Goal: Task Accomplishment & Management: Manage account settings

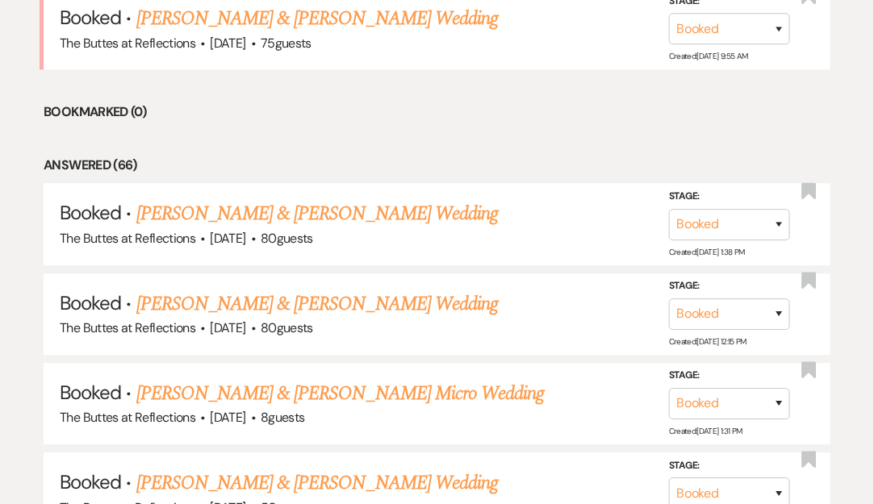
scroll to position [1280, 0]
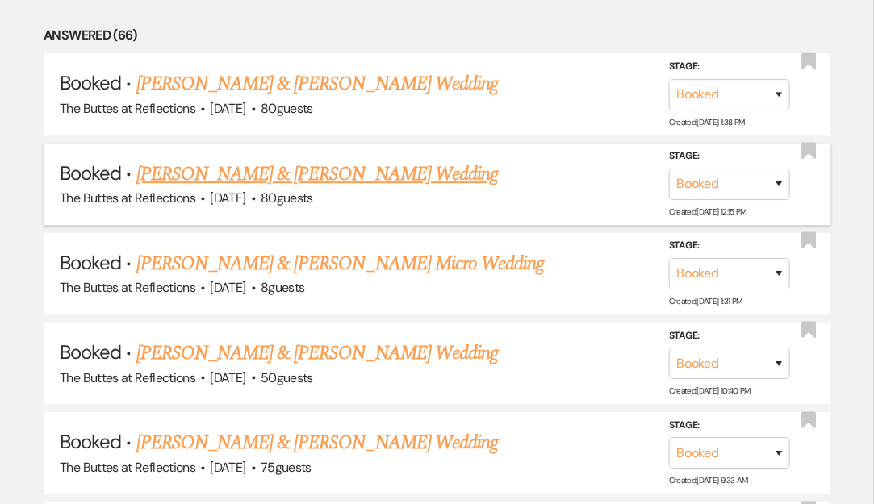
scroll to position [1363, 0]
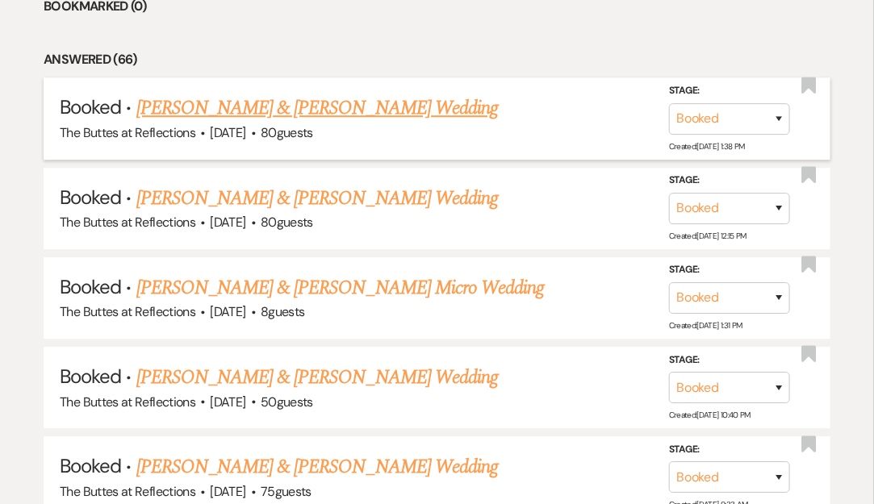
click at [344, 94] on link "[PERSON_NAME] & [PERSON_NAME] Wedding" at bounding box center [316, 108] width 361 height 29
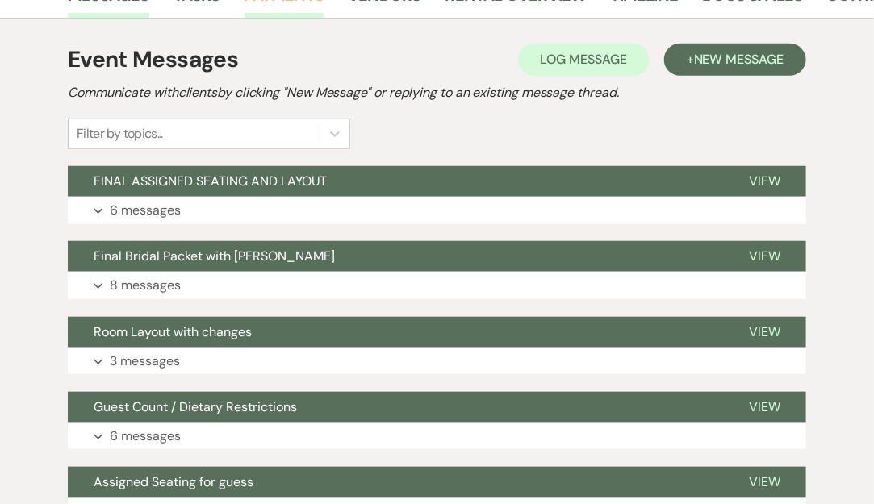
scroll to position [295, 0]
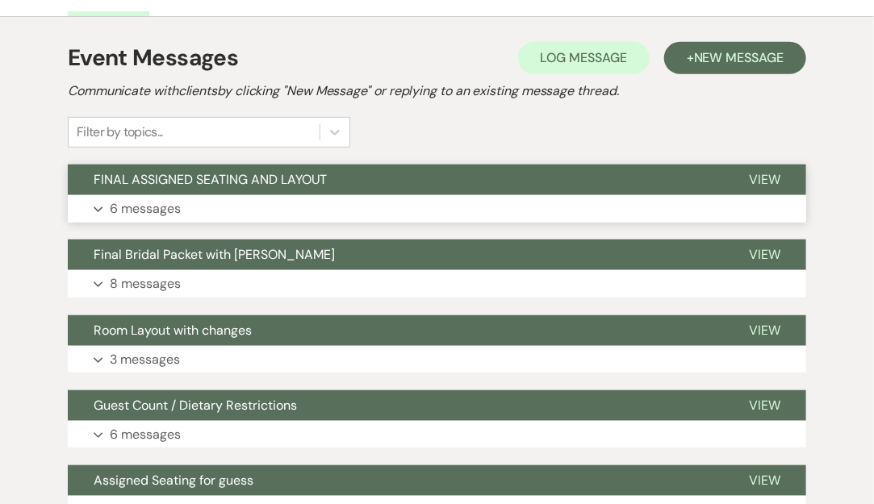
click at [332, 187] on button "FINAL ASSIGNED SEATING AND LAYOUT" at bounding box center [395, 180] width 655 height 31
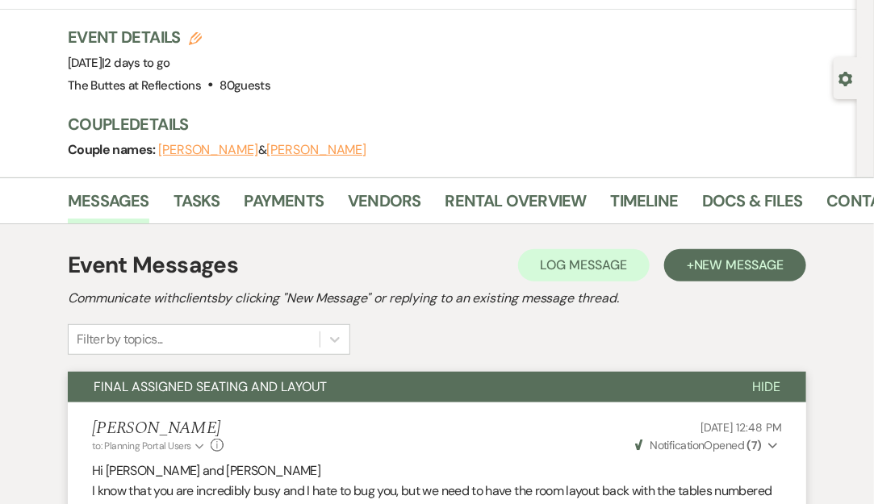
scroll to position [0, 0]
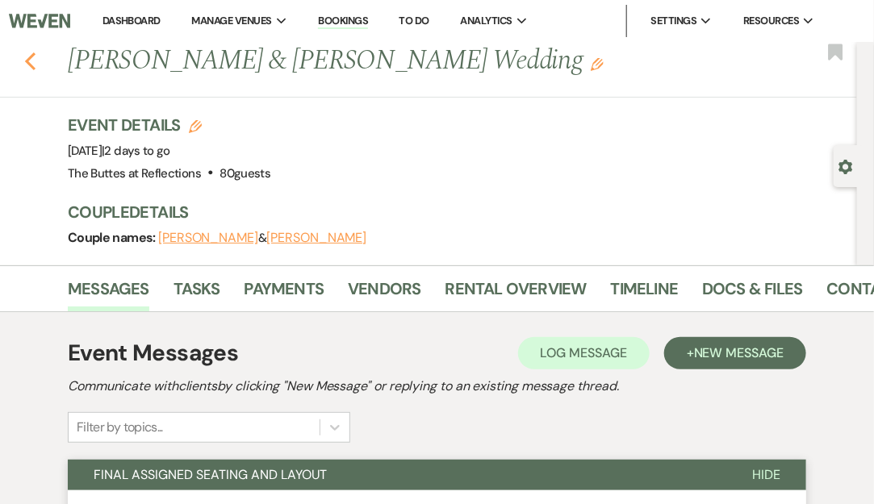
click at [33, 69] on use "button" at bounding box center [30, 61] width 10 height 18
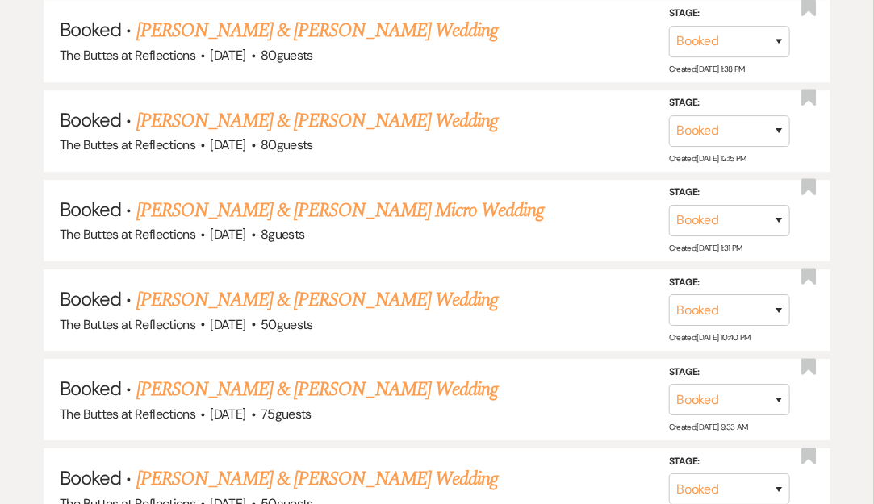
scroll to position [1491, 0]
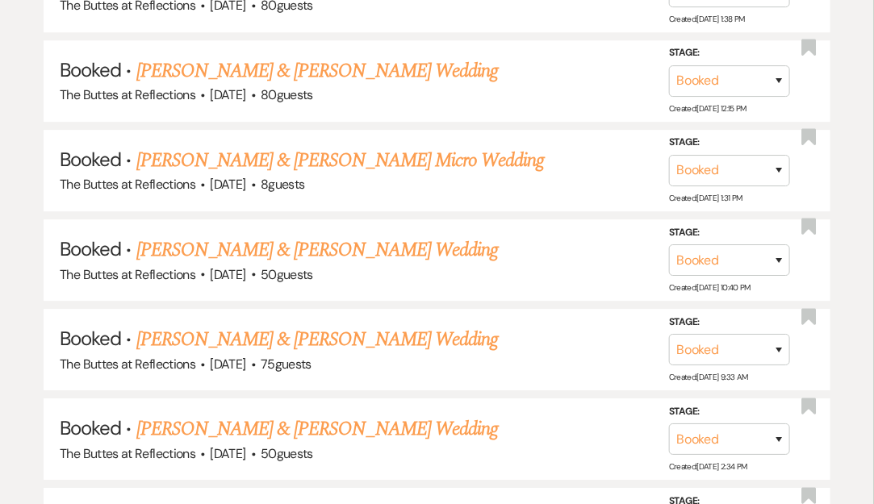
click at [368, 56] on link "[PERSON_NAME] & [PERSON_NAME] Wedding" at bounding box center [316, 70] width 361 height 29
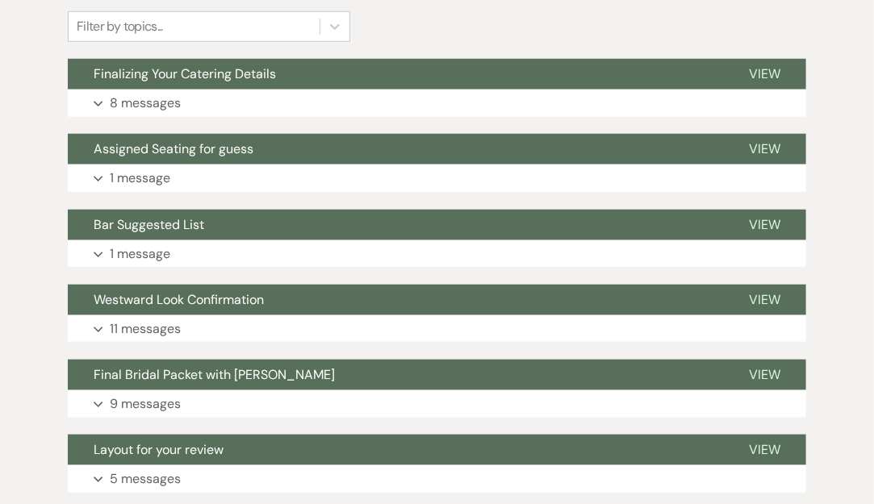
scroll to position [403, 0]
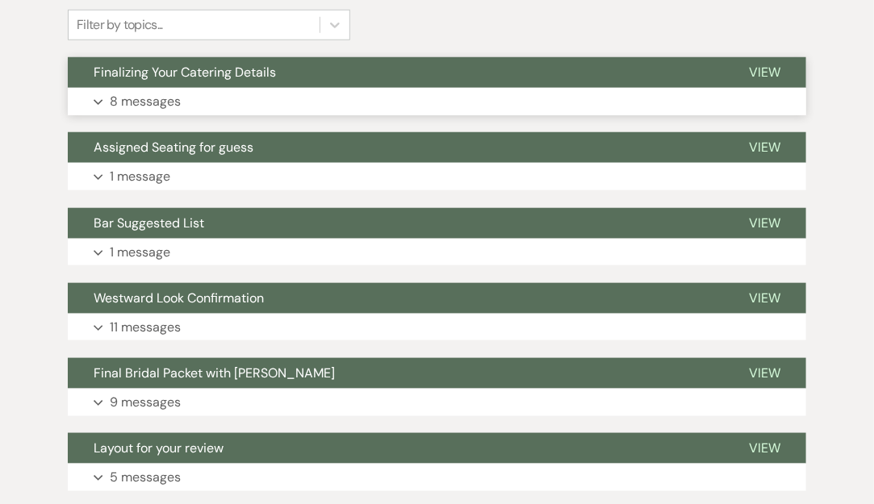
click at [344, 86] on button "Finalizing Your Catering Details" at bounding box center [395, 72] width 655 height 31
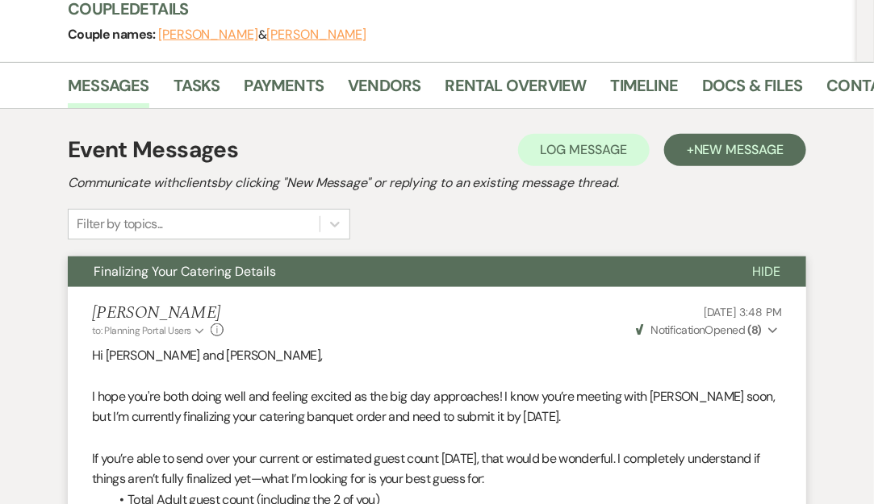
scroll to position [202, 0]
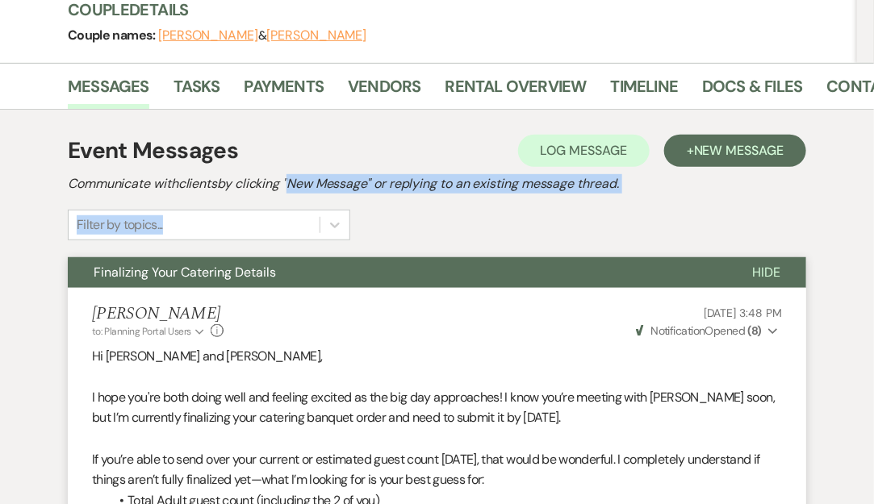
drag, startPoint x: 292, startPoint y: 169, endPoint x: 443, endPoint y: 223, distance: 160.3
click at [443, 223] on div "Event Messages Log Log Message + New Message Communicate with clients by clicki…" at bounding box center [437, 187] width 738 height 106
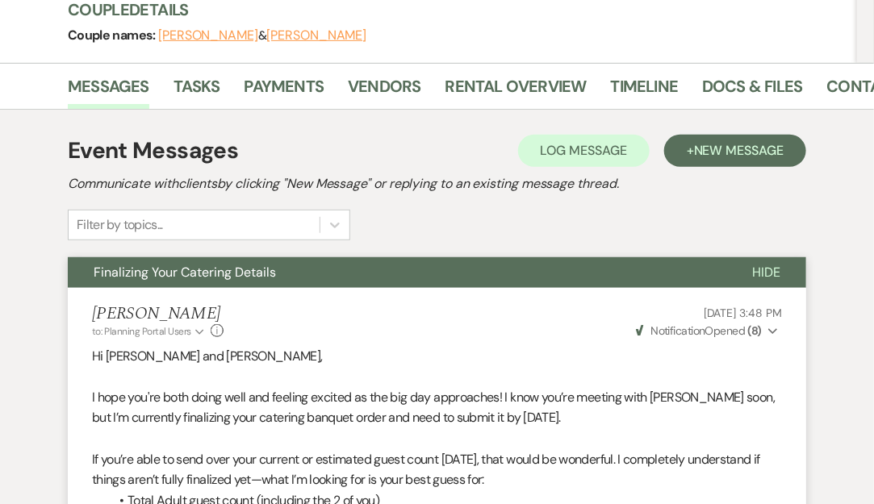
click at [443, 223] on div "Event Messages Log Log Message + New Message Communicate with clients by clicki…" at bounding box center [437, 187] width 738 height 106
click at [834, 89] on link "Contacts" at bounding box center [868, 90] width 83 height 35
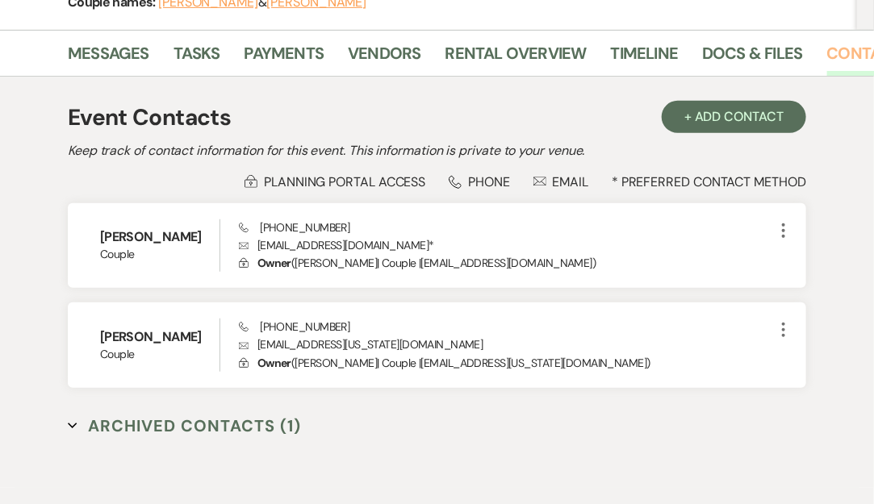
scroll to position [236, 0]
click at [121, 45] on link "Messages" at bounding box center [108, 57] width 81 height 35
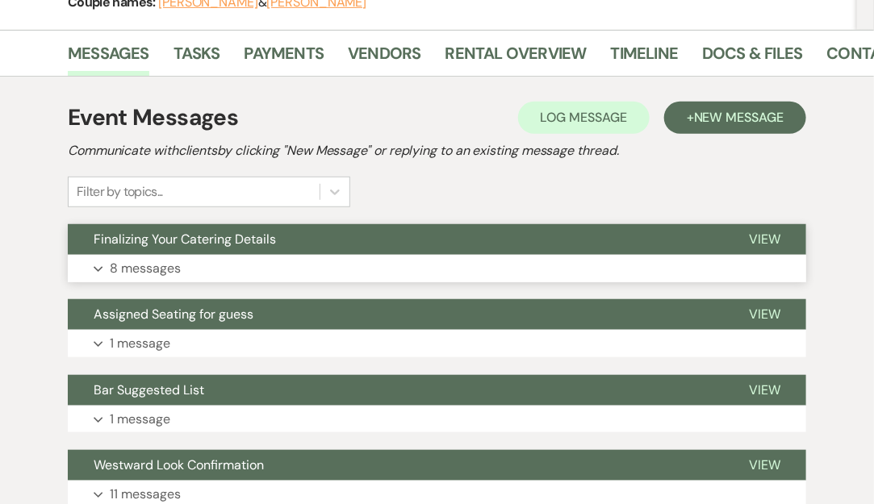
click at [257, 243] on span "Finalizing Your Catering Details" at bounding box center [185, 239] width 182 height 17
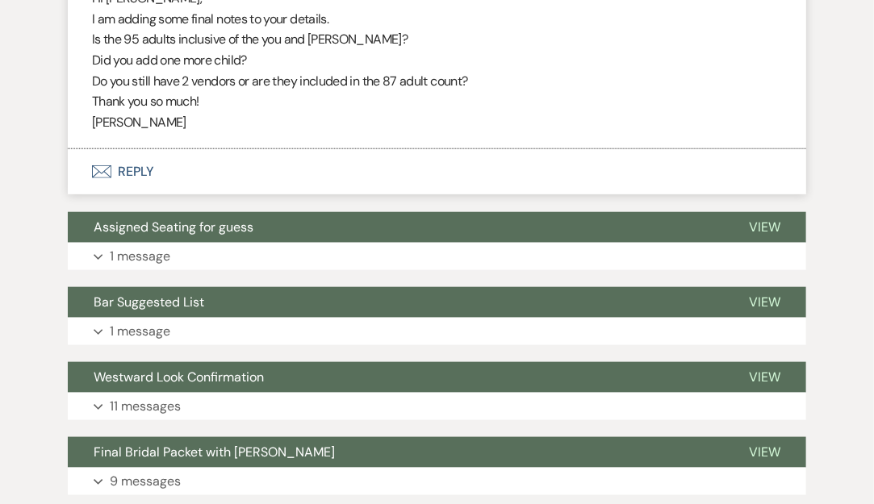
scroll to position [2325, 0]
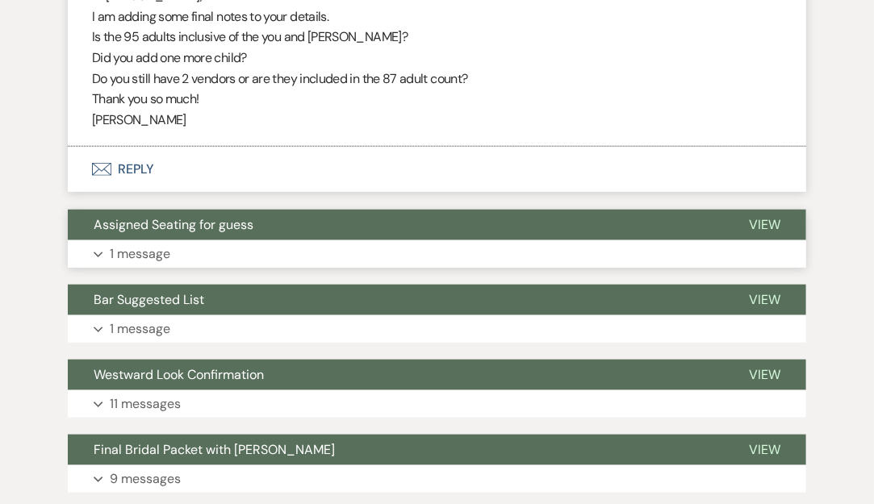
click at [476, 229] on button "Assigned Seating for guess" at bounding box center [395, 225] width 655 height 31
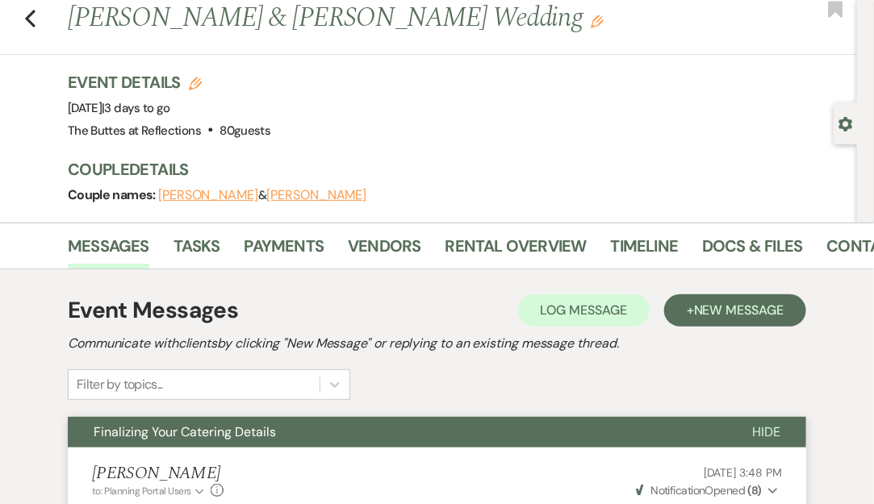
scroll to position [41, 0]
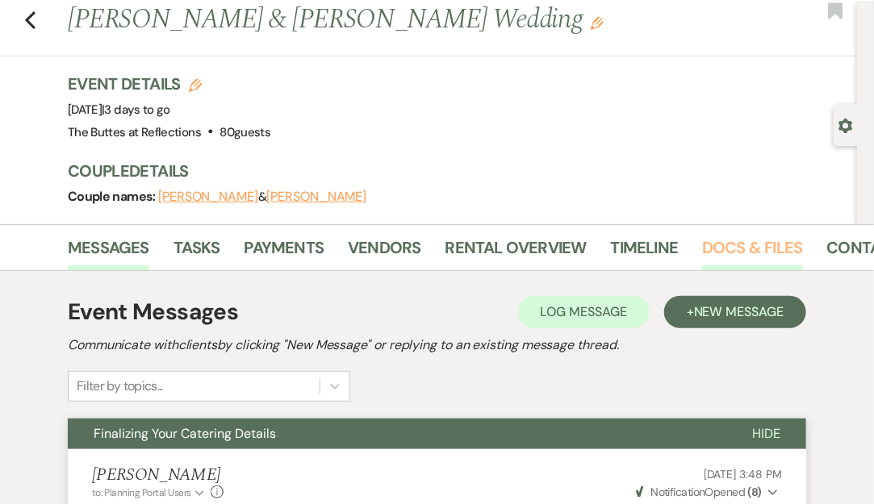
click at [727, 253] on link "Docs & Files" at bounding box center [752, 252] width 100 height 35
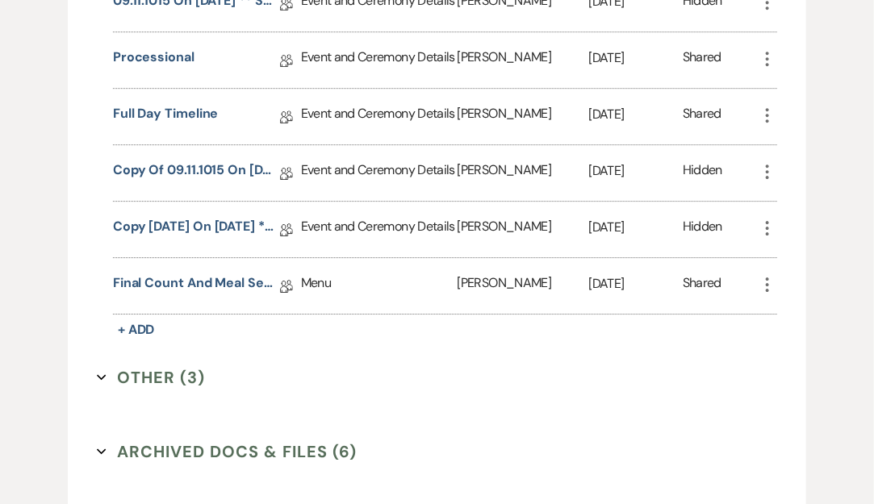
scroll to position [1508, 0]
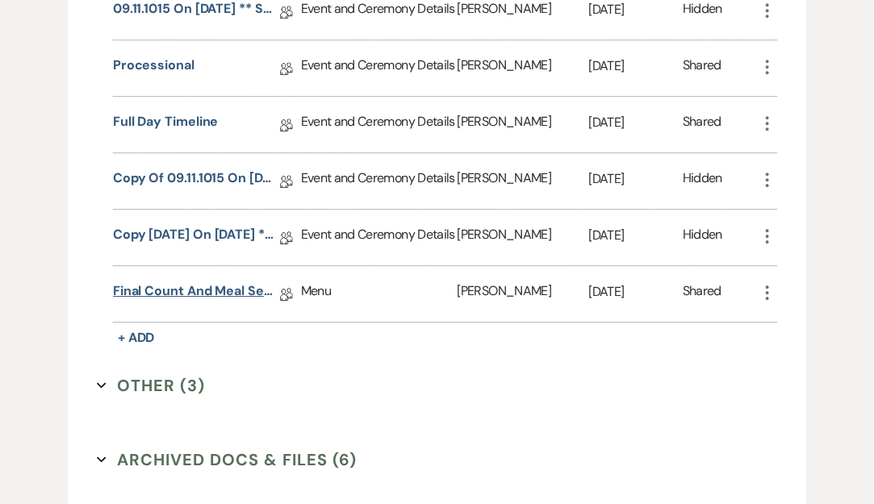
click at [211, 282] on link "Final Count and Meal Selection" at bounding box center [193, 294] width 161 height 25
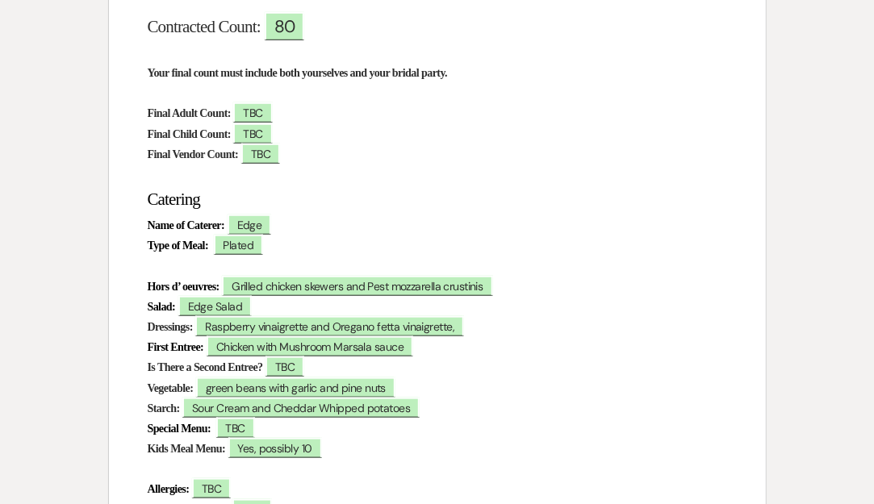
scroll to position [348, 0]
drag, startPoint x: 56, startPoint y: 0, endPoint x: 400, endPoint y: 181, distance: 389.0
click at [400, 181] on p at bounding box center [437, 174] width 579 height 20
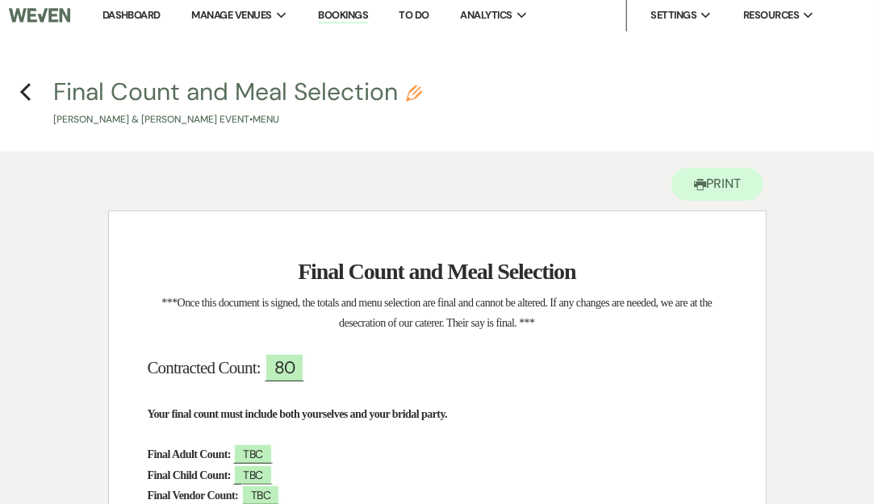
scroll to position [0, 0]
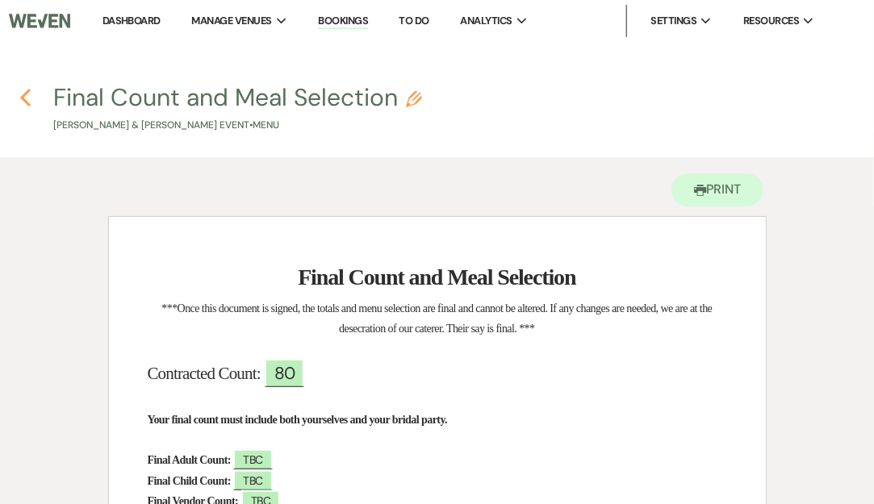
click at [23, 100] on use "button" at bounding box center [25, 98] width 10 height 18
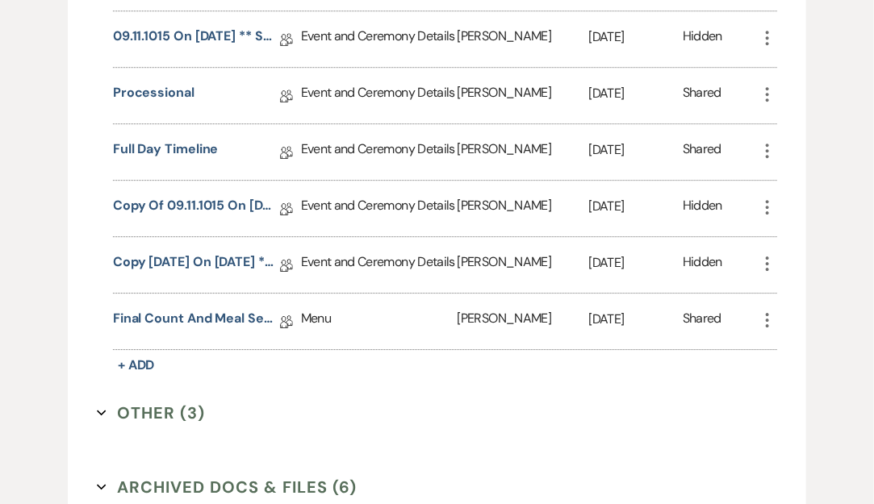
scroll to position [1483, 0]
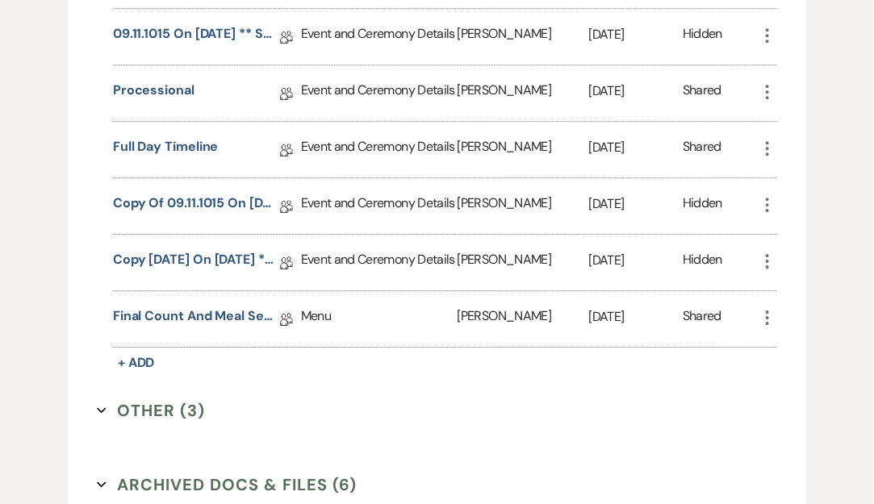
click at [192, 399] on button "Other (3) Expand" at bounding box center [151, 411] width 108 height 24
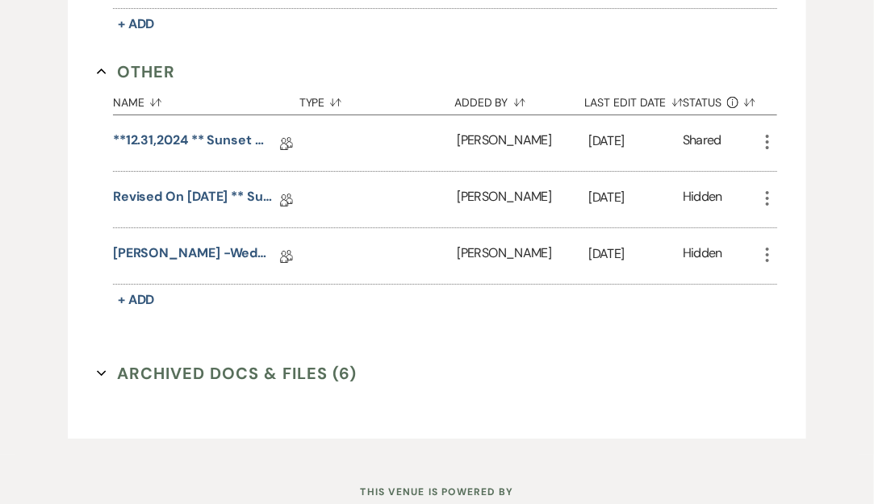
scroll to position [1824, 0]
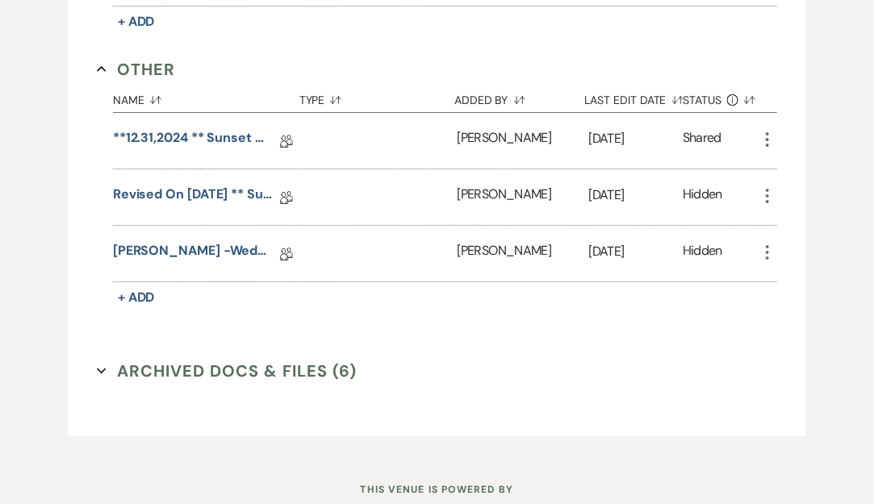
click at [303, 359] on button "Archived Docs & Files (6) Expand" at bounding box center [227, 371] width 260 height 24
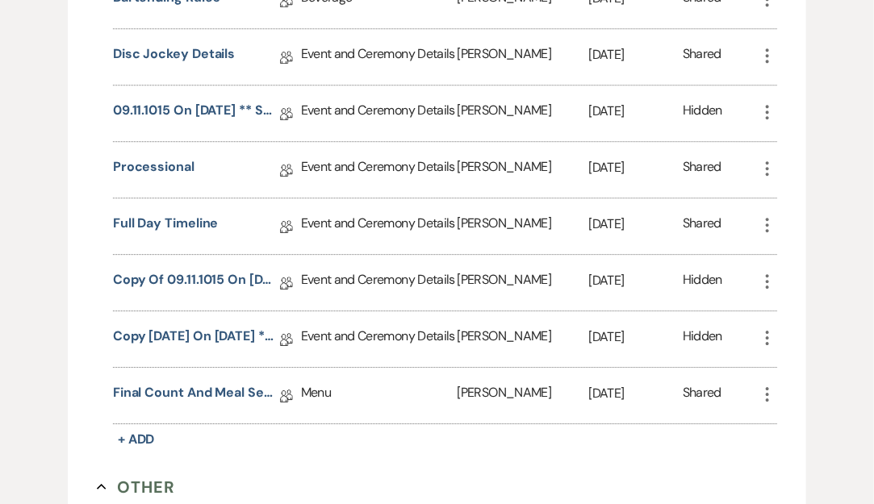
scroll to position [1386, 0]
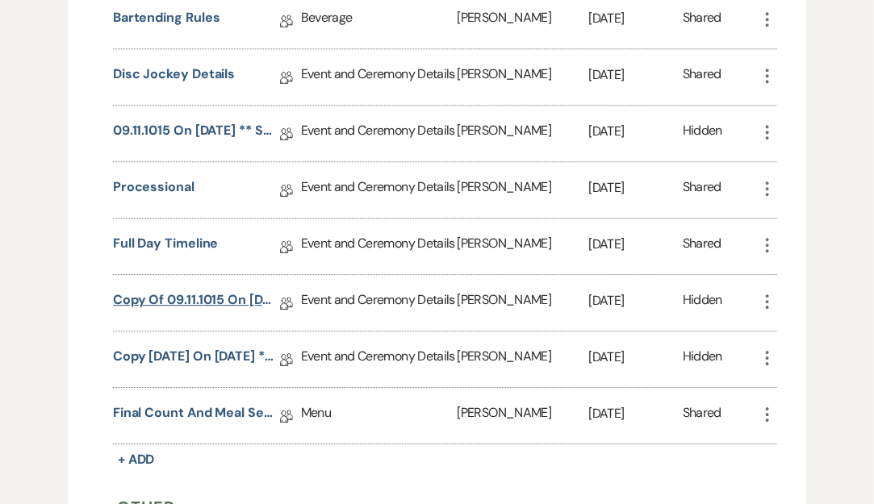
click at [218, 292] on link "Copy of 09.11.1015 on [DATE] ** Sunset Wedding Details" at bounding box center [193, 302] width 161 height 25
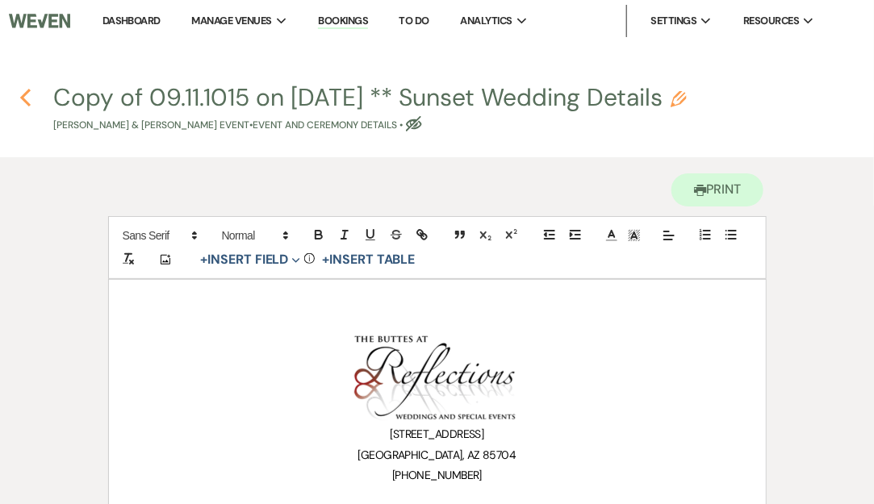
click at [25, 102] on use "button" at bounding box center [25, 98] width 10 height 18
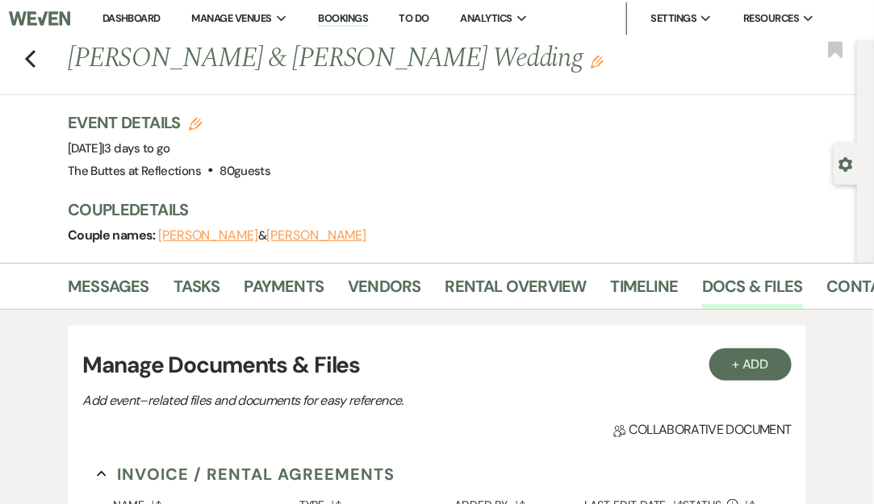
scroll to position [1, 0]
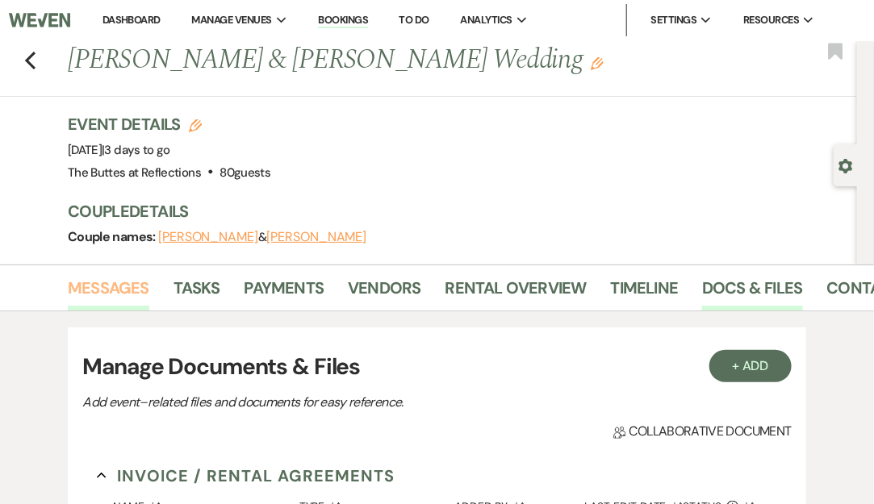
click at [119, 293] on link "Messages" at bounding box center [108, 292] width 81 height 35
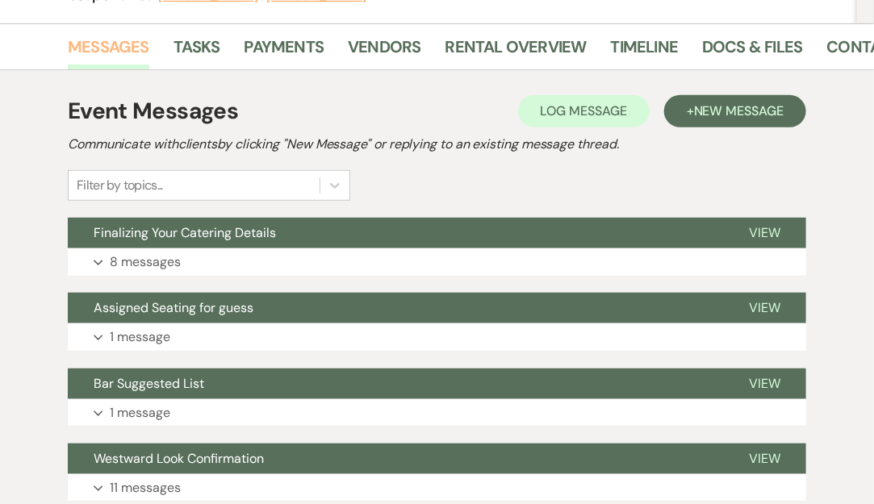
scroll to position [261, 0]
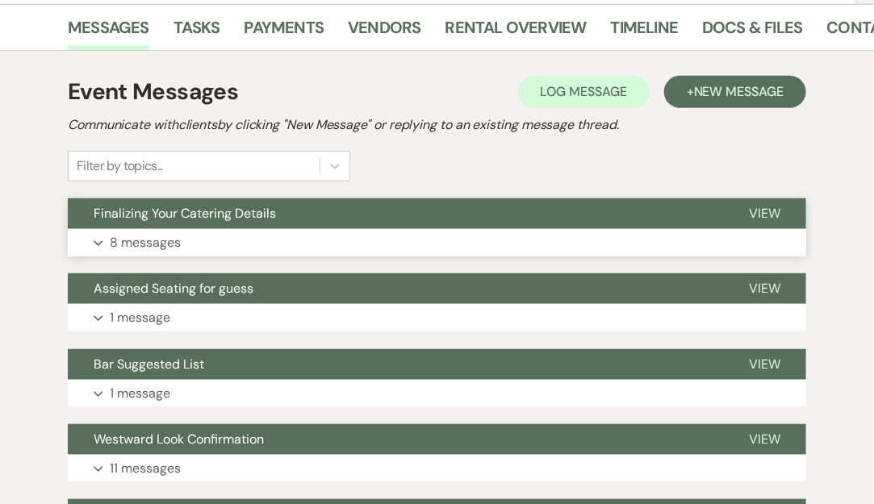
click at [277, 225] on button "Finalizing Your Catering Details" at bounding box center [395, 213] width 655 height 31
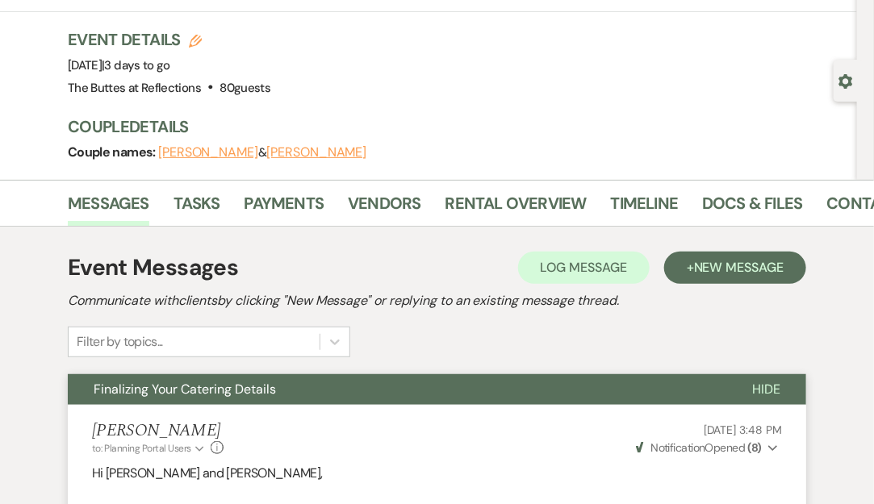
scroll to position [40, 0]
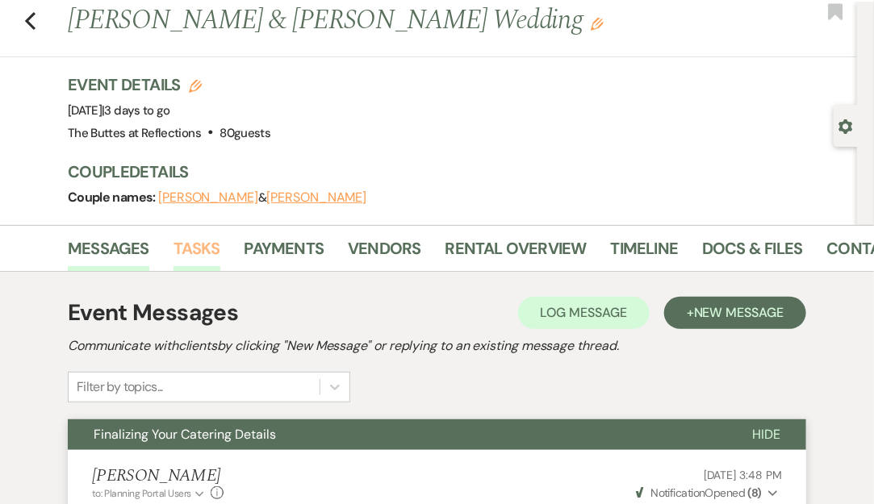
click at [210, 254] on link "Tasks" at bounding box center [196, 253] width 47 height 35
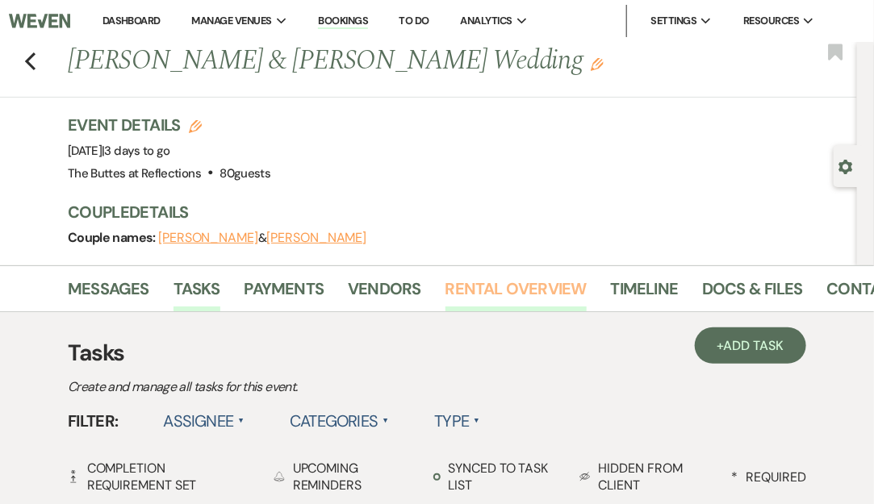
click at [497, 290] on link "Rental Overview" at bounding box center [515, 293] width 141 height 35
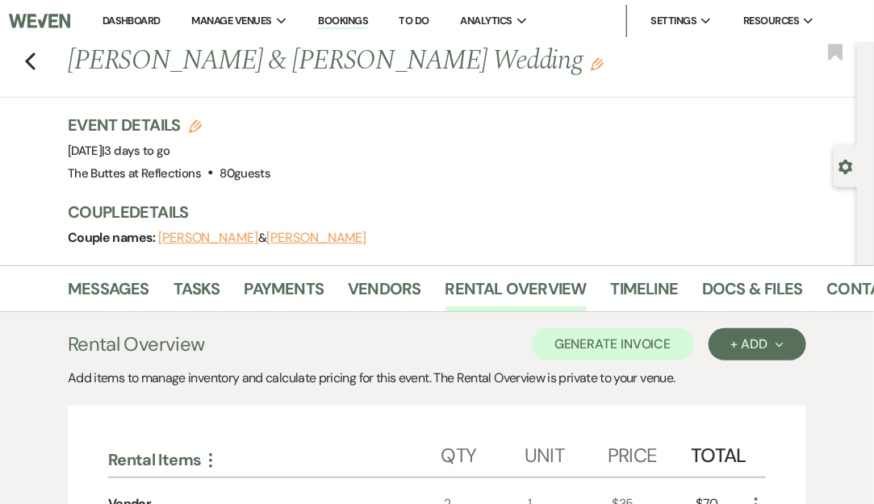
drag, startPoint x: 398, startPoint y: 357, endPoint x: 465, endPoint y: 218, distance: 154.4
click at [465, 218] on div "Previous [PERSON_NAME] & [PERSON_NAME] Wedding Edit Bookmark Gear Settings Even…" at bounding box center [437, 489] width 874 height 895
click at [465, 218] on h3 "Couple Details" at bounding box center [454, 212] width 773 height 23
click at [387, 174] on div "Event Details Edit Event Date: [DATE] | 3 days to go Venue: The Buttes at Refle…" at bounding box center [454, 149] width 773 height 71
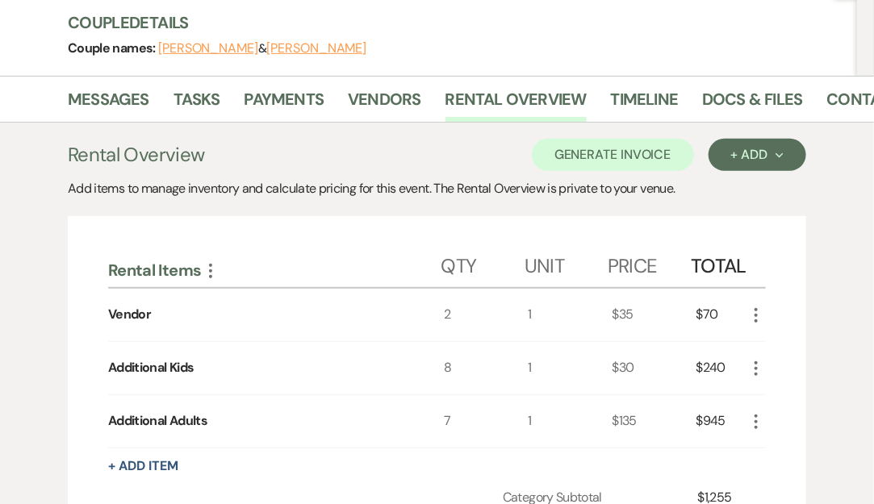
scroll to position [180, 0]
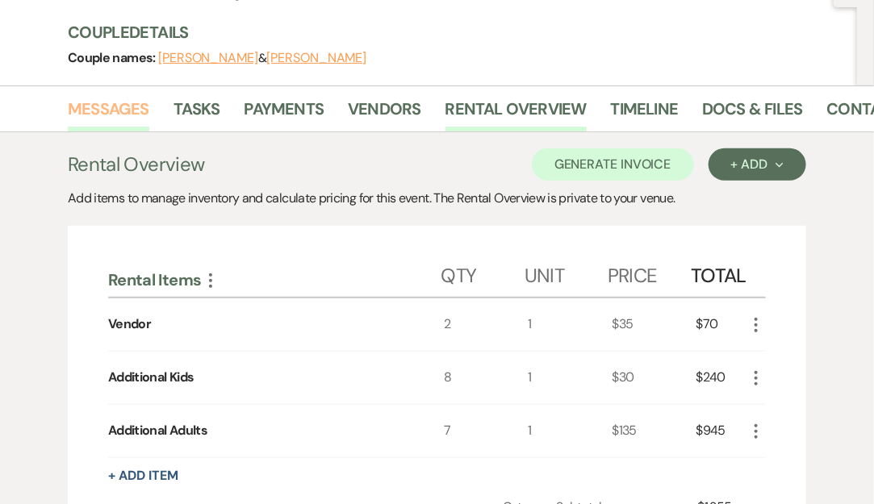
click at [129, 115] on link "Messages" at bounding box center [108, 113] width 81 height 35
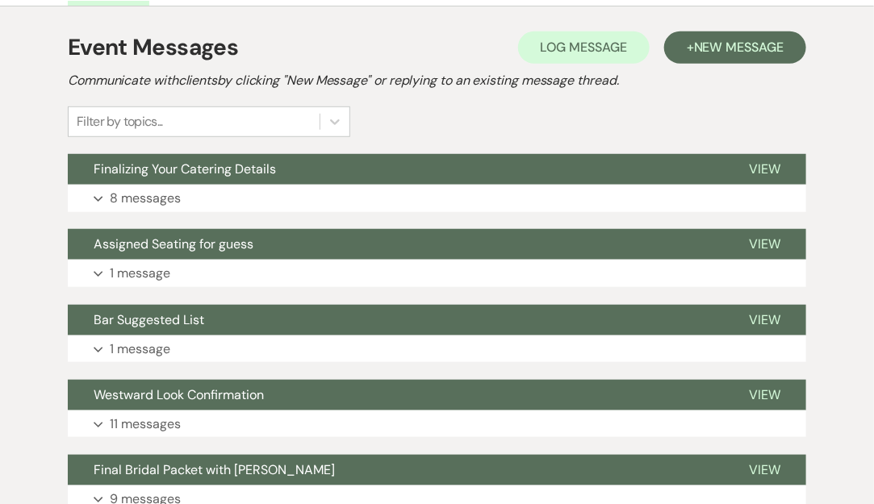
scroll to position [306, 0]
click at [257, 244] on button "Assigned Seating for guess" at bounding box center [395, 244] width 655 height 31
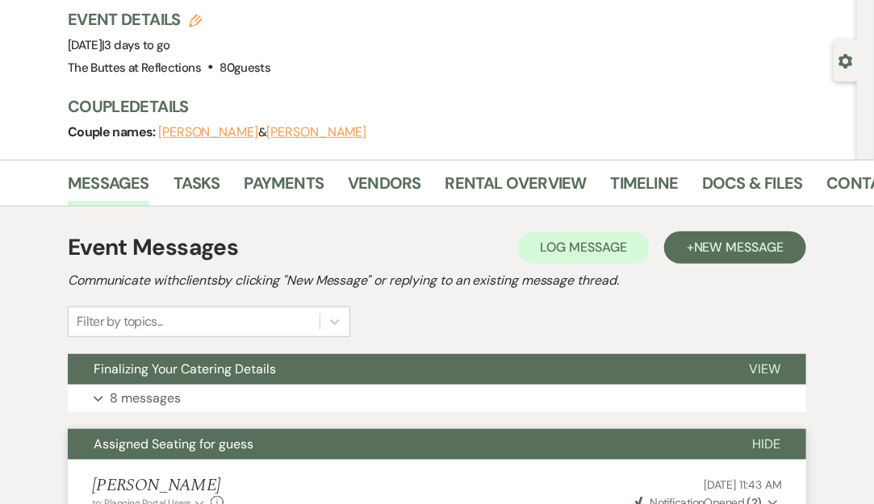
scroll to position [88, 0]
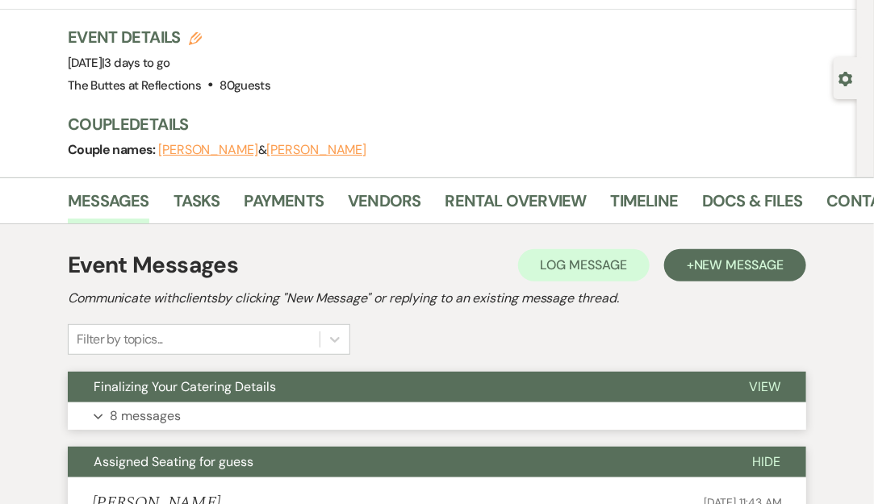
click at [329, 390] on button "Finalizing Your Catering Details" at bounding box center [395, 387] width 655 height 31
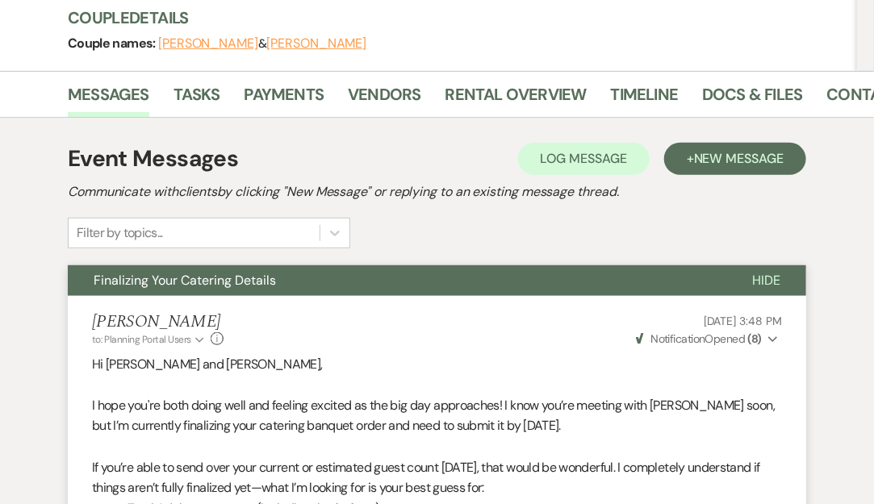
scroll to position [194, 0]
click at [497, 96] on link "Rental Overview" at bounding box center [515, 98] width 141 height 35
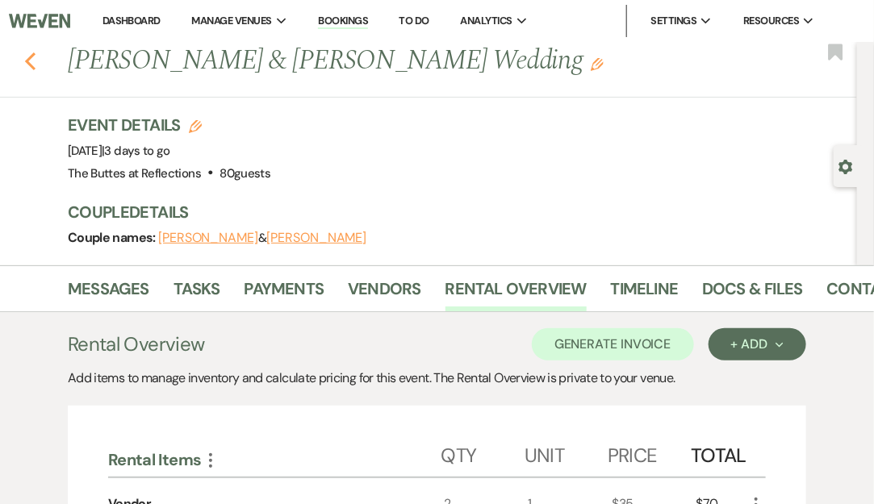
click at [31, 66] on use "button" at bounding box center [30, 61] width 10 height 18
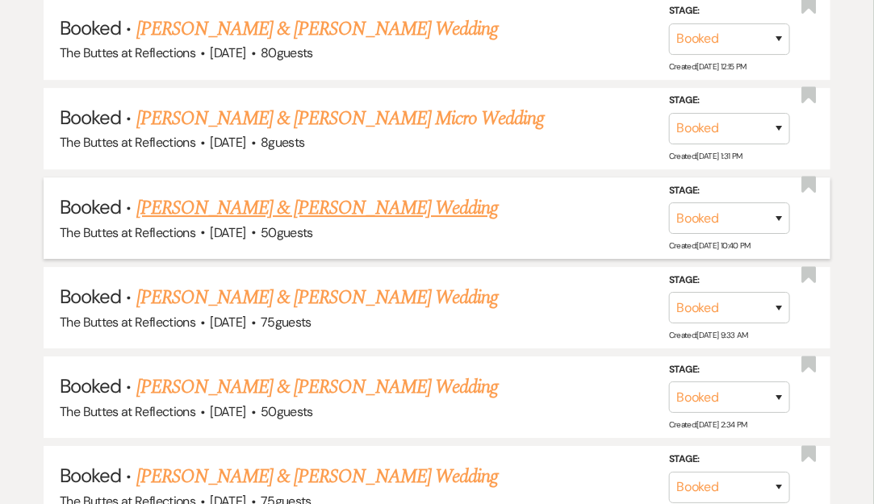
scroll to position [1535, 0]
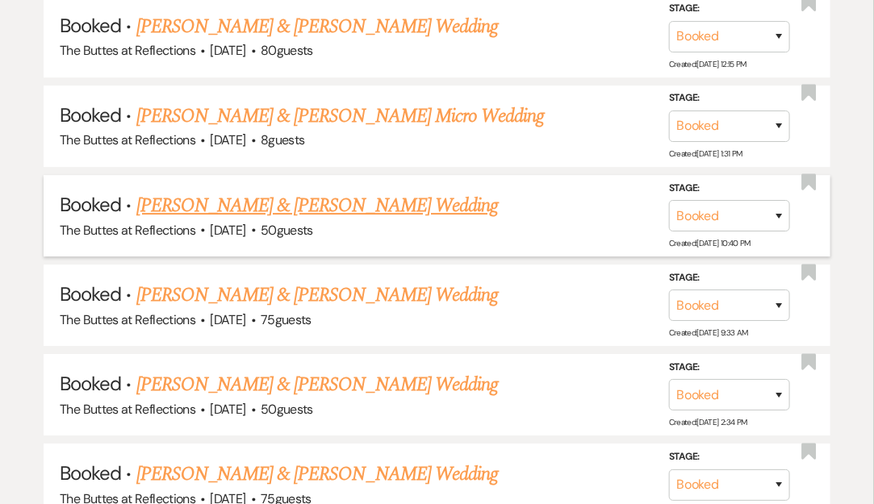
click at [271, 191] on link "[PERSON_NAME] & [PERSON_NAME] Wedding" at bounding box center [316, 205] width 361 height 29
